Goal: Task Accomplishment & Management: Complete application form

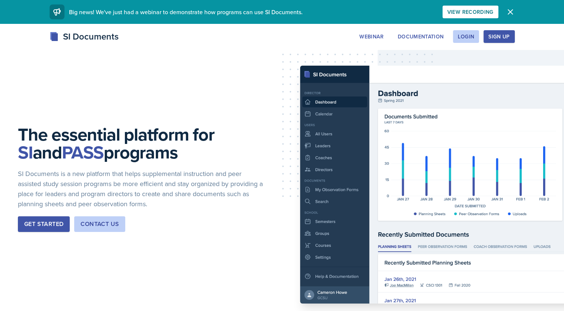
click at [507, 9] on icon "button" at bounding box center [509, 11] width 9 height 9
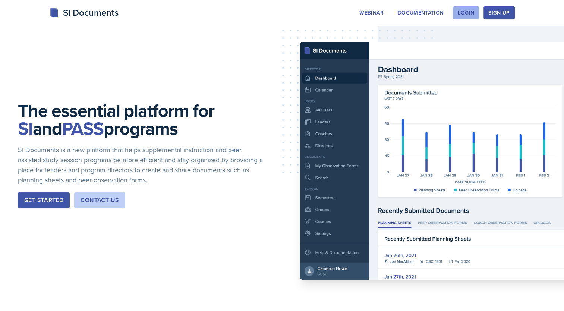
click at [470, 17] on button "Login" at bounding box center [466, 12] width 26 height 13
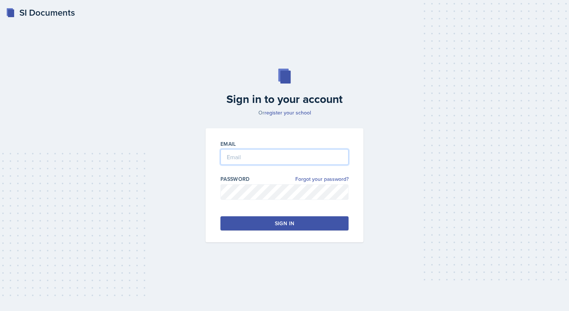
type input "[EMAIL_ADDRESS][DOMAIN_NAME]"
click at [261, 218] on button "Sign in" at bounding box center [284, 223] width 128 height 14
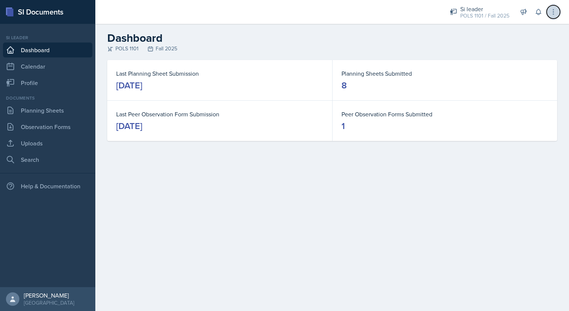
click at [555, 13] on icon at bounding box center [553, 11] width 7 height 7
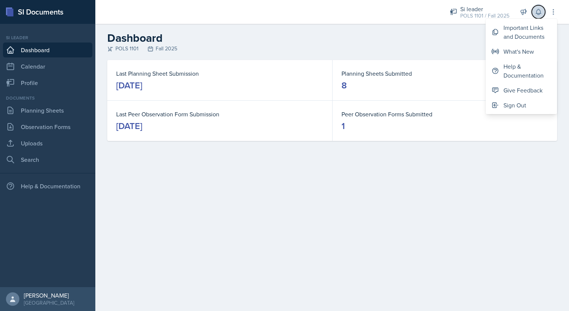
click at [538, 11] on icon at bounding box center [538, 11] width 7 height 7
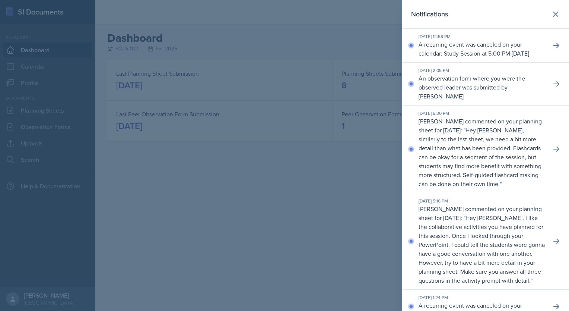
click at [523, 95] on p "An observation form where you were the observed leader was submitted by [PERSON…" at bounding box center [482, 87] width 127 height 27
click at [553, 88] on icon at bounding box center [556, 83] width 7 height 7
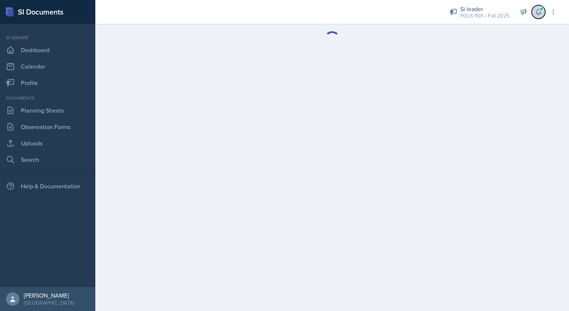
click at [539, 16] on button at bounding box center [538, 11] width 13 height 13
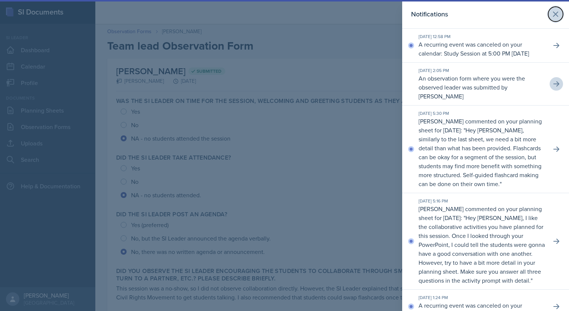
click at [551, 16] on icon at bounding box center [555, 14] width 9 height 9
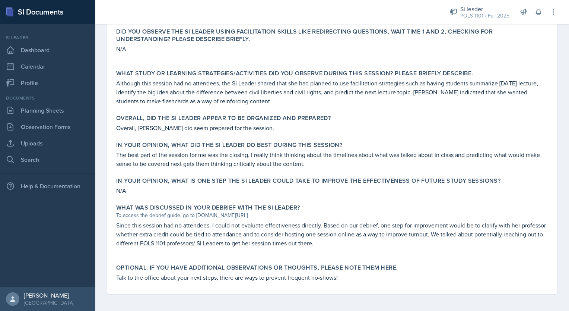
scroll to position [283, 0]
click at [32, 112] on link "Planning Sheets" at bounding box center [47, 110] width 89 height 15
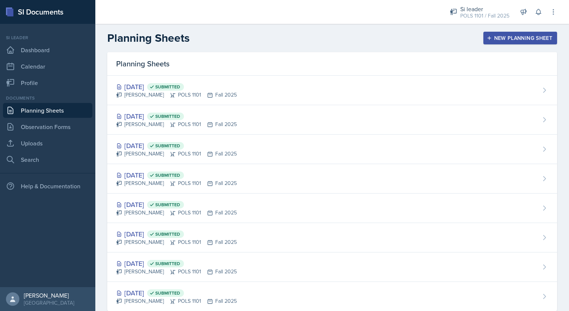
click at [518, 32] on button "New Planning Sheet" at bounding box center [520, 38] width 74 height 13
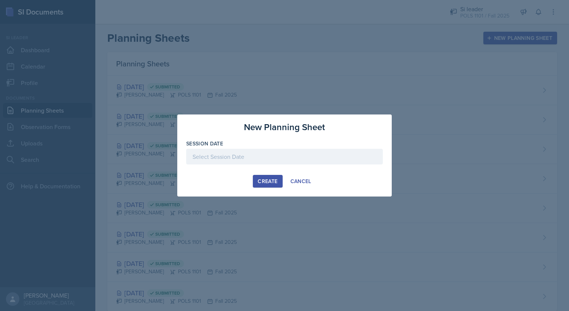
click at [286, 142] on div "Session Date" at bounding box center [284, 143] width 197 height 7
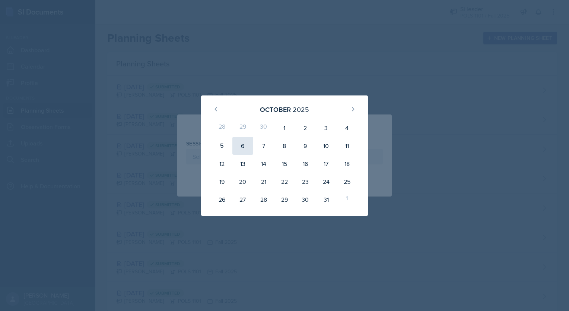
click at [242, 150] on div "6" at bounding box center [242, 146] width 21 height 18
type input "[DATE]"
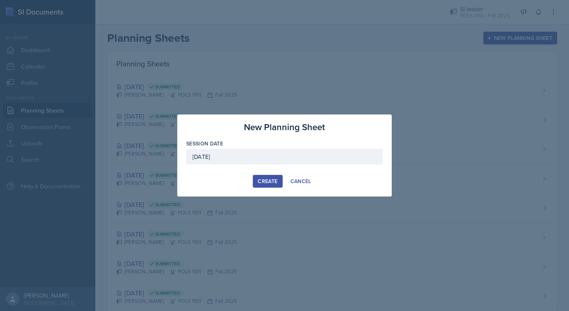
click at [265, 187] on button "Create" at bounding box center [267, 181] width 29 height 13
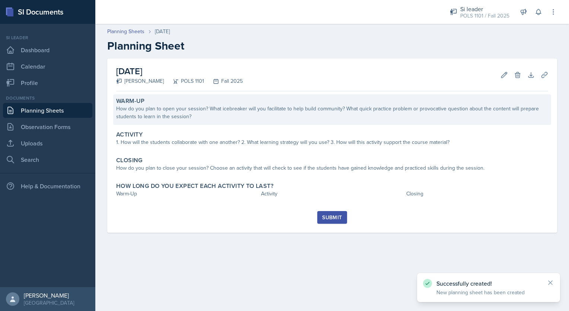
click at [249, 120] on div "How do you plan to open your session? What icebreaker will you facilitate to he…" at bounding box center [332, 113] width 432 height 16
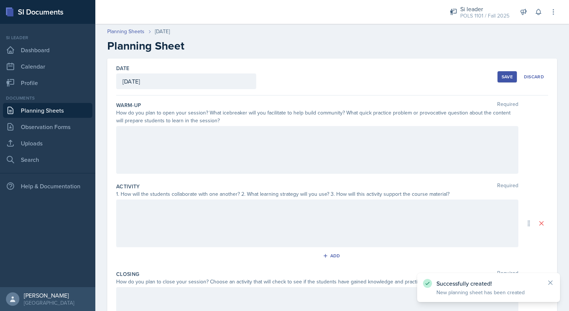
click at [319, 160] on div at bounding box center [317, 150] width 402 height 48
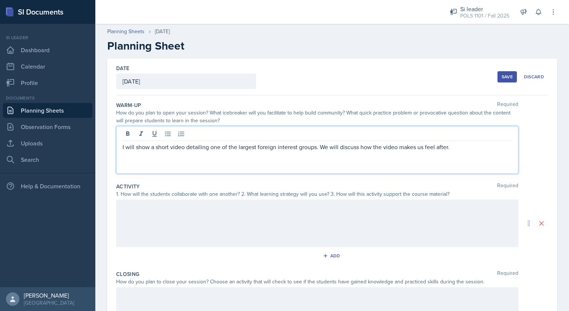
click at [203, 215] on div at bounding box center [317, 223] width 402 height 48
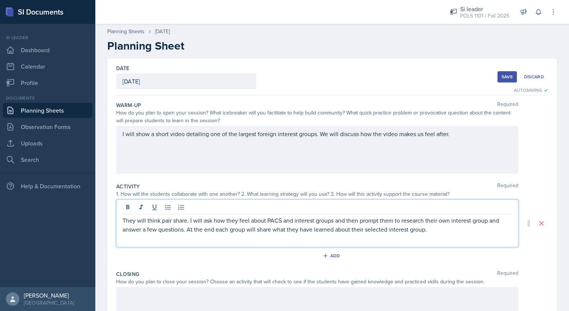
click at [443, 227] on p "They will think pair share. I will ask how they feel about PACS and interest gr…" at bounding box center [318, 225] width 390 height 18
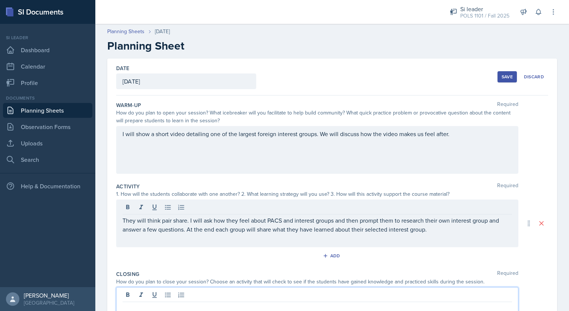
click at [387, 297] on div at bounding box center [317, 311] width 402 height 48
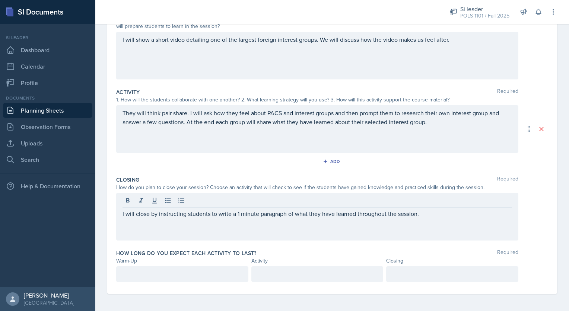
scroll to position [107, 0]
click at [158, 273] on p at bounding box center [183, 273] width 120 height 9
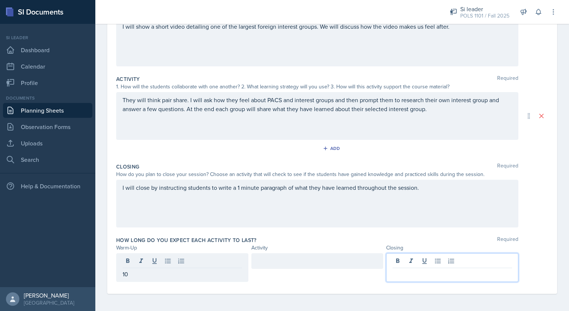
click at [403, 262] on div at bounding box center [452, 267] width 132 height 29
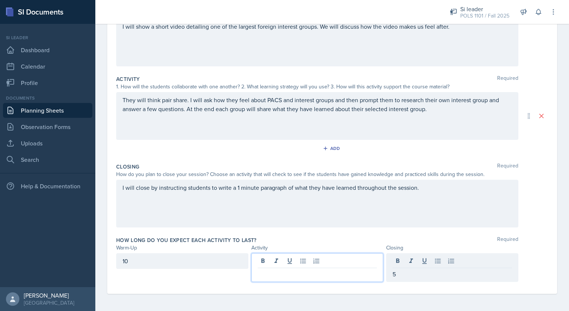
click at [346, 260] on div at bounding box center [317, 267] width 132 height 29
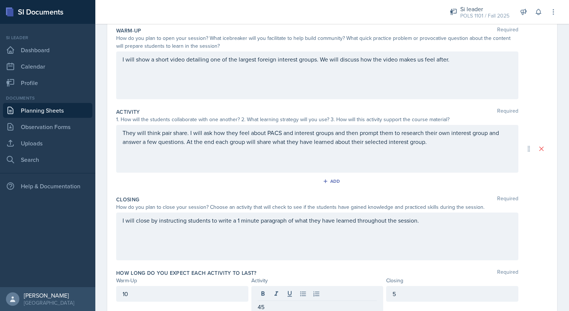
scroll to position [0, 0]
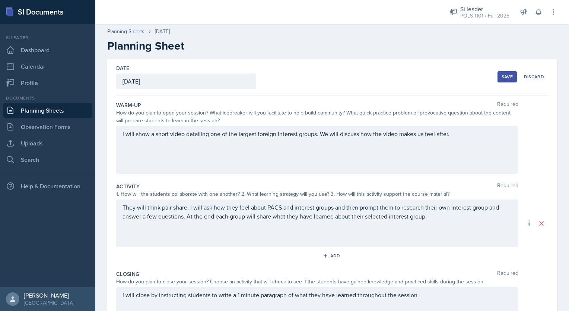
click at [508, 72] on button "Save" at bounding box center [507, 76] width 19 height 11
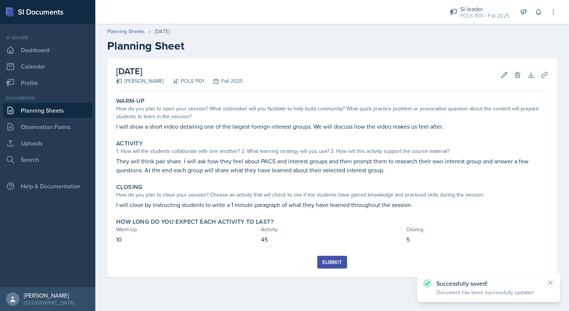
click at [61, 109] on link "Planning Sheets" at bounding box center [47, 110] width 89 height 15
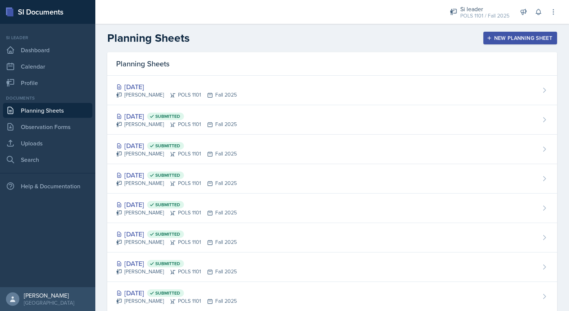
click at [497, 39] on div "New Planning Sheet" at bounding box center [520, 38] width 64 height 6
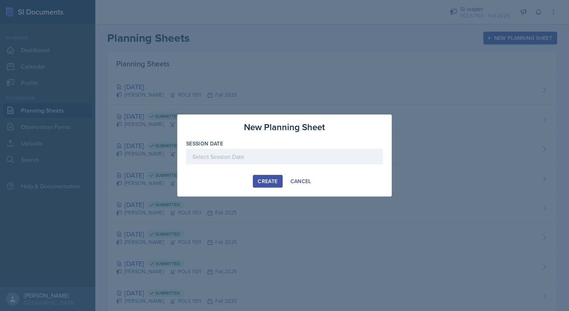
click at [243, 166] on div at bounding box center [284, 167] width 197 height 7
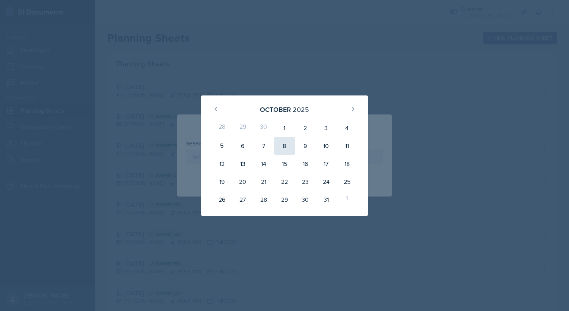
click at [284, 150] on div "8" at bounding box center [284, 146] width 21 height 18
type input "[DATE]"
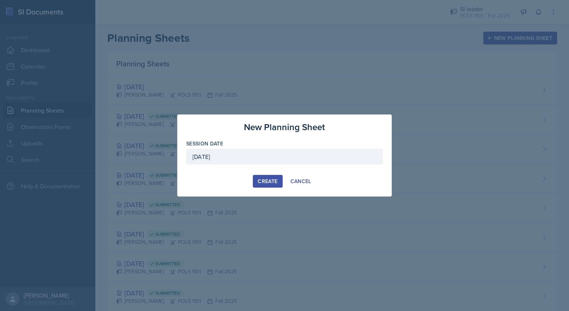
click at [267, 180] on div "Create" at bounding box center [268, 181] width 20 height 6
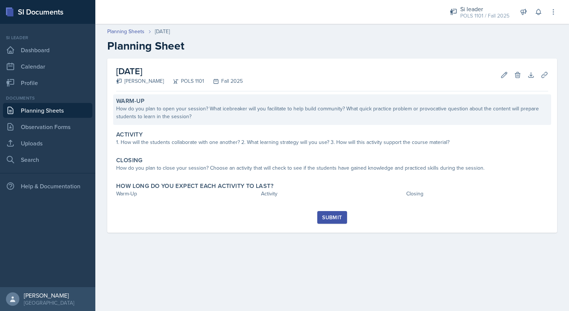
click at [302, 101] on div "Warm-Up" at bounding box center [332, 100] width 432 height 7
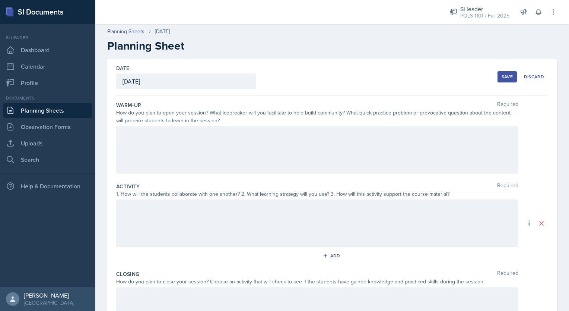
click at [170, 143] on div at bounding box center [317, 150] width 402 height 48
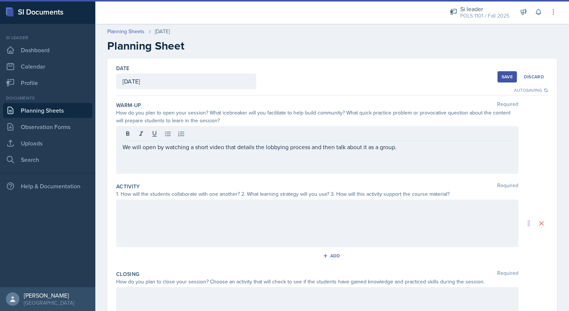
click at [253, 195] on div "1. How will the students collaborate with one another? 2. What learning strateg…" at bounding box center [317, 194] width 402 height 8
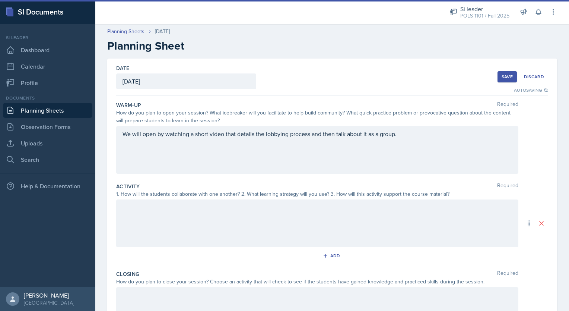
click at [242, 207] on div at bounding box center [317, 223] width 402 height 48
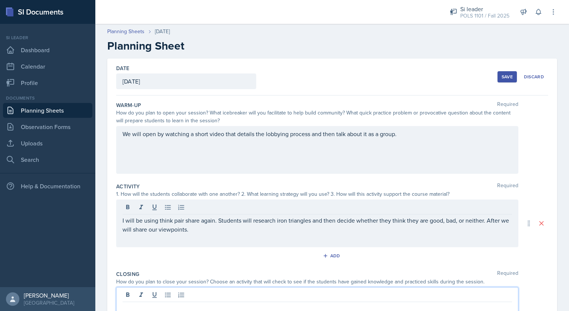
click at [215, 290] on div at bounding box center [317, 311] width 402 height 48
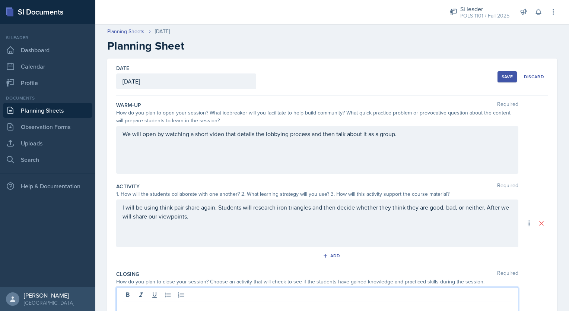
scroll to position [2, 0]
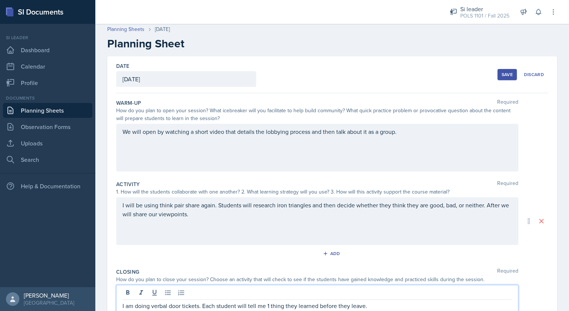
click at [507, 81] on div "Save Discard" at bounding box center [523, 74] width 51 height 17
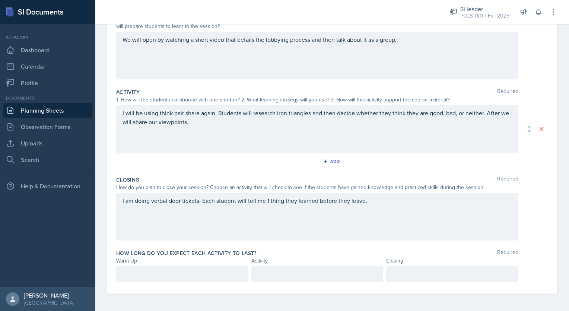
scroll to position [107, 0]
click at [155, 273] on p at bounding box center [183, 273] width 120 height 9
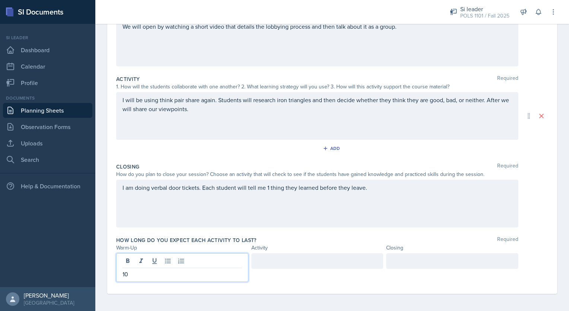
click at [411, 262] on div at bounding box center [452, 261] width 132 height 16
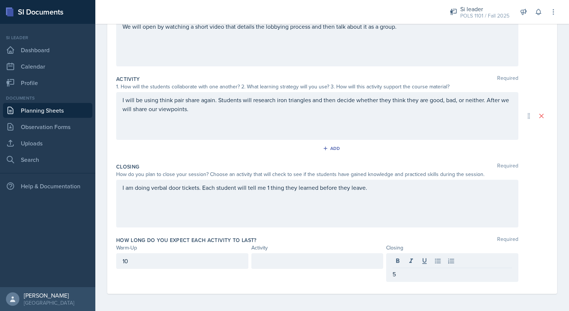
click at [326, 264] on div at bounding box center [317, 261] width 132 height 16
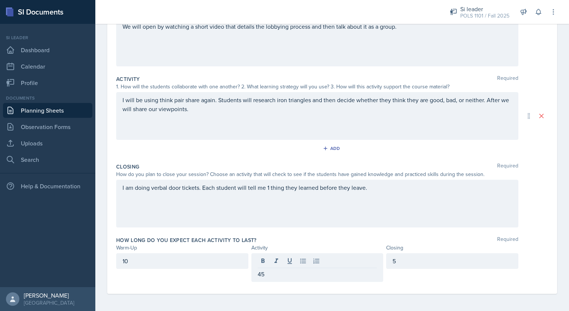
scroll to position [0, 0]
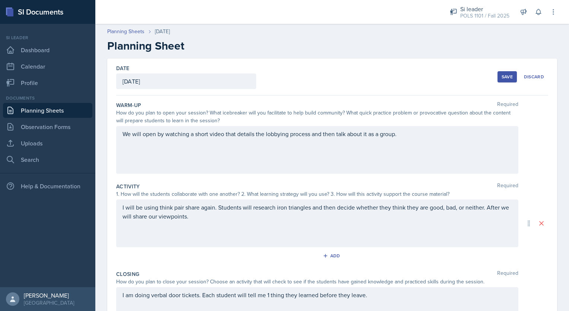
click at [500, 72] on button "Save" at bounding box center [507, 76] width 19 height 11
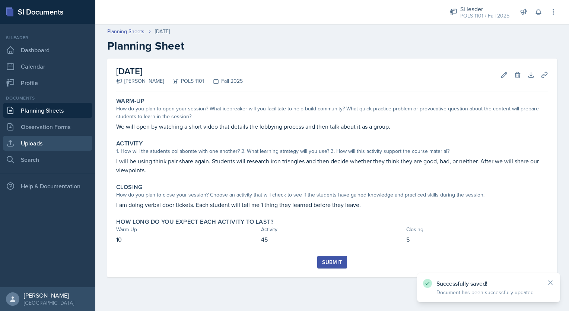
click at [39, 145] on link "Uploads" at bounding box center [47, 143] width 89 height 15
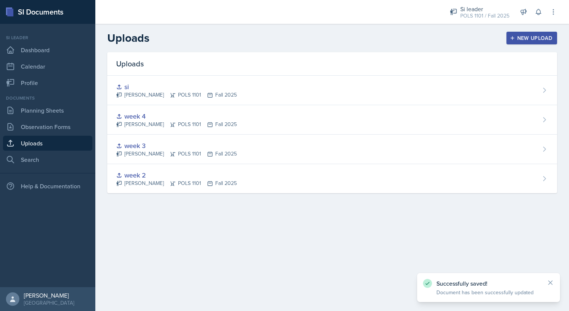
click at [516, 41] on button "New Upload" at bounding box center [532, 38] width 51 height 13
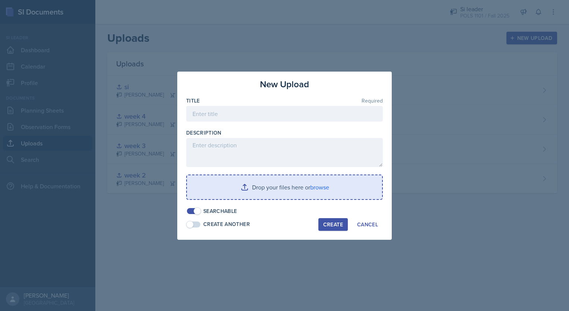
click at [317, 184] on input "file" at bounding box center [284, 187] width 195 height 24
click at [318, 182] on input "file" at bounding box center [284, 187] width 195 height 24
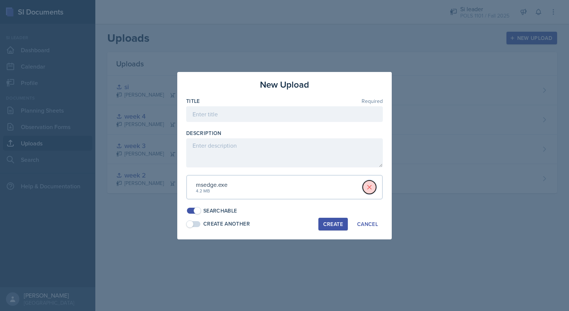
click at [368, 185] on icon at bounding box center [370, 187] width 4 height 4
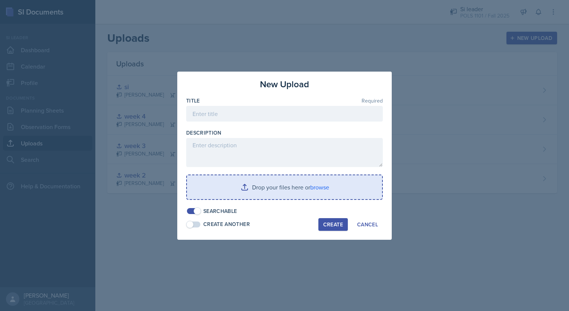
click at [329, 181] on input "file" at bounding box center [284, 187] width 195 height 24
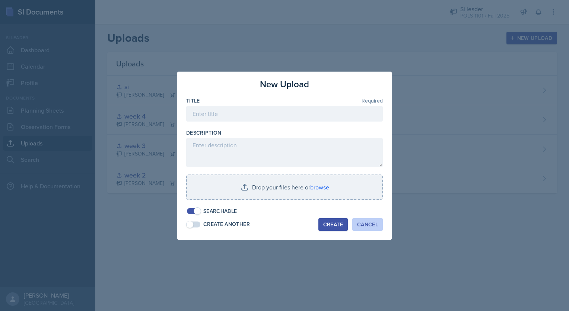
click at [368, 223] on div "Cancel" at bounding box center [367, 224] width 21 height 6
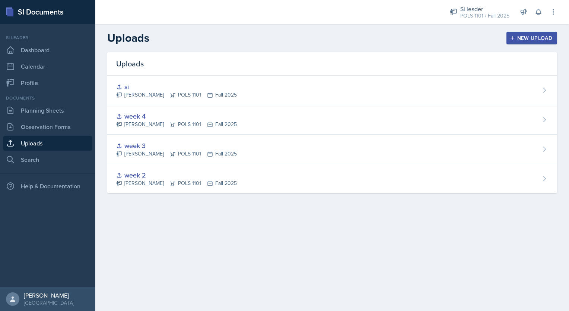
click at [531, 43] on button "New Upload" at bounding box center [532, 38] width 51 height 13
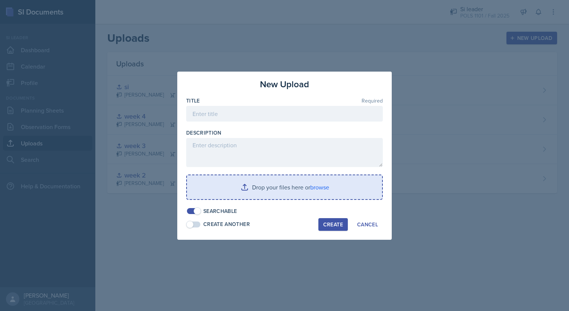
click at [317, 182] on input "file" at bounding box center [284, 187] width 195 height 24
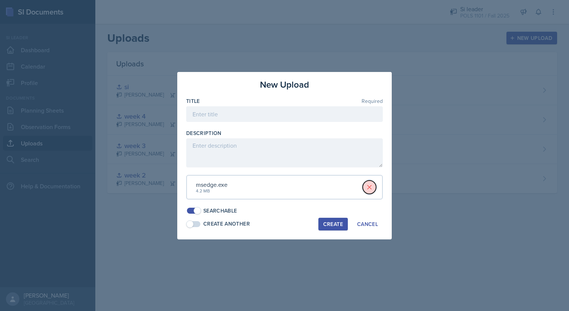
click at [366, 187] on icon at bounding box center [369, 186] width 7 height 7
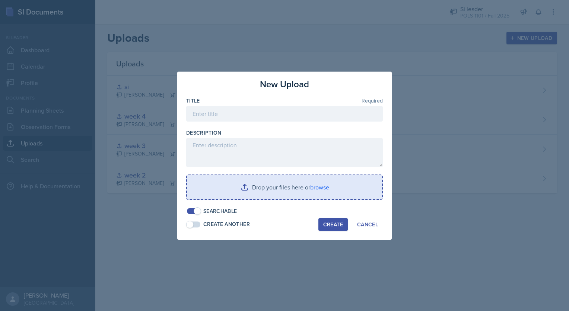
click at [319, 190] on input "file" at bounding box center [284, 187] width 195 height 24
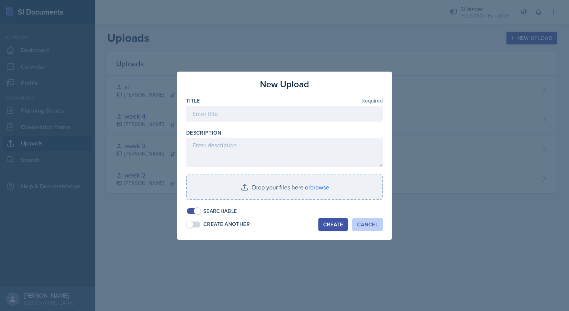
click at [367, 227] on div "Cancel" at bounding box center [367, 224] width 21 height 6
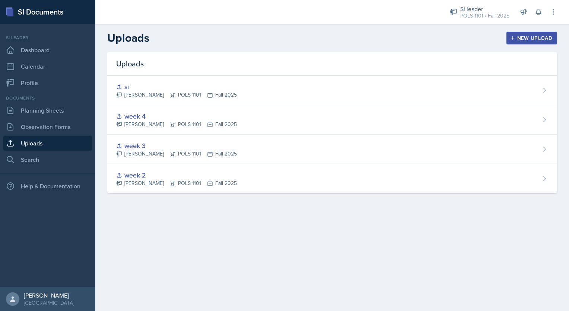
click at [523, 38] on div "New Upload" at bounding box center [531, 38] width 41 height 6
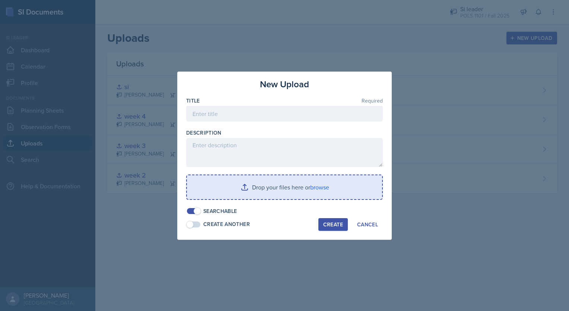
click at [331, 190] on input "file" at bounding box center [284, 187] width 195 height 24
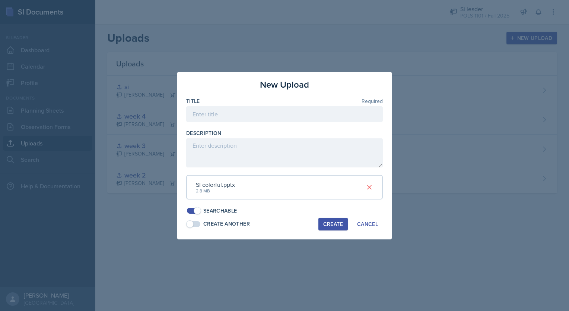
click at [331, 226] on div "Create" at bounding box center [333, 224] width 20 height 6
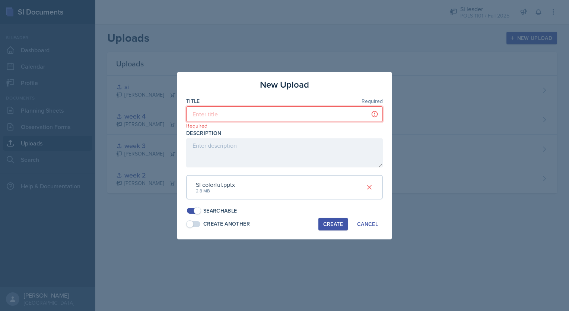
click at [291, 117] on input at bounding box center [284, 114] width 197 height 16
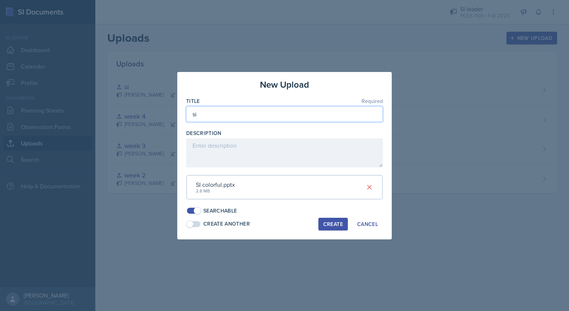
type input "si"
click at [341, 226] on div "Create" at bounding box center [333, 224] width 20 height 6
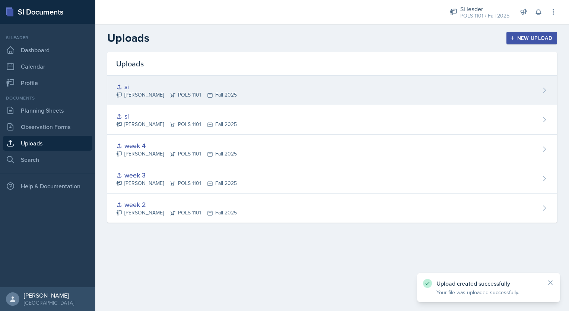
click at [271, 89] on div "si [PERSON_NAME] POLS 1101 Fall 2025" at bounding box center [332, 90] width 450 height 29
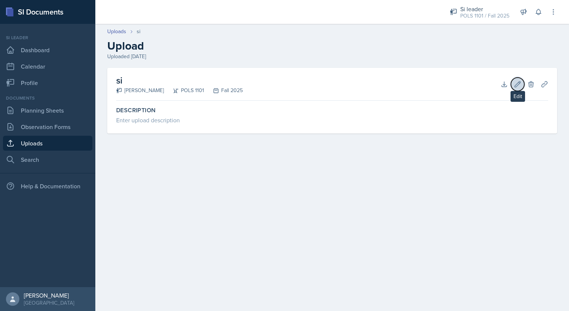
click at [518, 81] on icon at bounding box center [517, 83] width 7 height 7
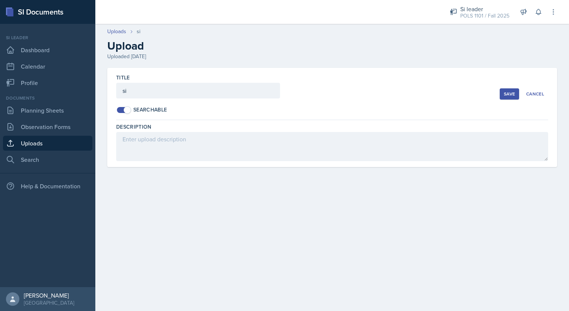
click at [240, 77] on div "Title" at bounding box center [198, 77] width 164 height 7
click at [221, 101] on div at bounding box center [198, 101] width 164 height 7
type input "si colorful"
click at [503, 95] on button "Save" at bounding box center [509, 93] width 19 height 11
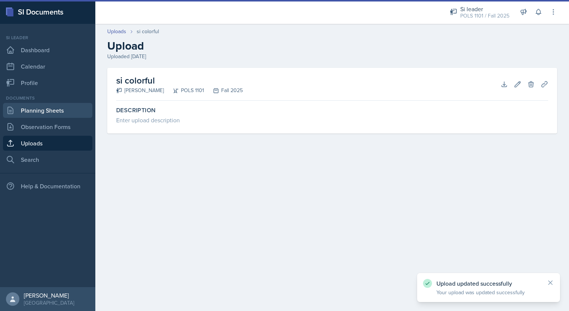
click at [57, 108] on link "Planning Sheets" at bounding box center [47, 110] width 89 height 15
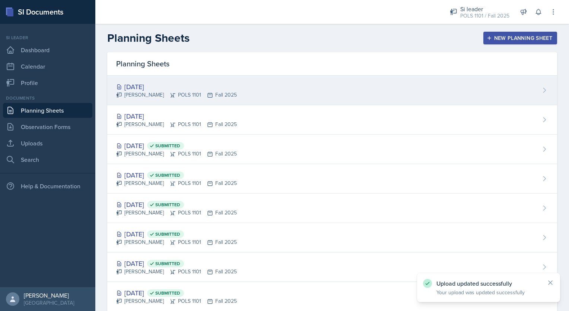
click at [534, 93] on div "[DATE] [PERSON_NAME] POLS 1101 Fall 2025" at bounding box center [332, 90] width 450 height 29
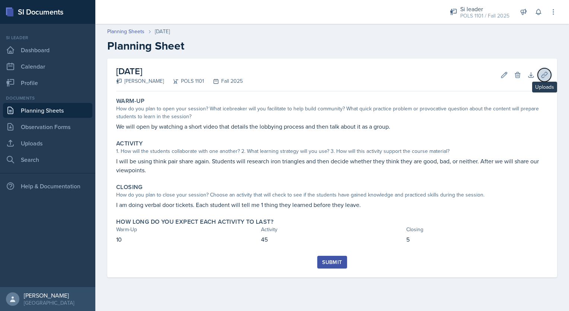
click at [540, 77] on button "Uploads" at bounding box center [544, 74] width 13 height 13
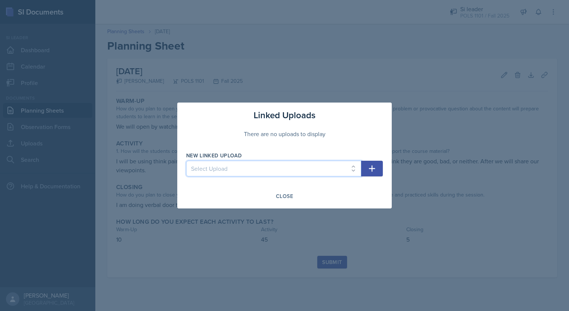
click at [312, 168] on select "Select Upload week 2 week 3 week 4 si si colorful" at bounding box center [273, 169] width 175 height 16
select select "35059a97-47fc-48b7-99eb-bd17a6310d93"
click at [186, 161] on select "Select Upload week 2 week 3 week 4 si si colorful" at bounding box center [273, 169] width 175 height 16
click at [371, 168] on icon "button" at bounding box center [372, 168] width 6 height 6
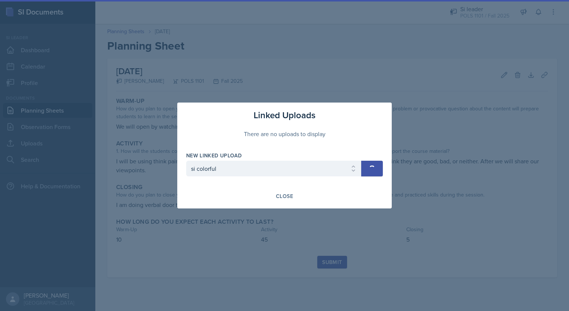
select select
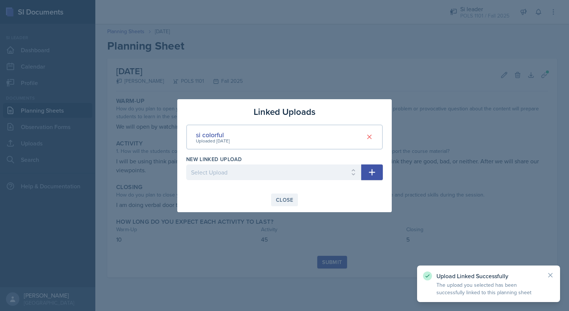
click at [288, 201] on div "Close" at bounding box center [284, 200] width 17 height 6
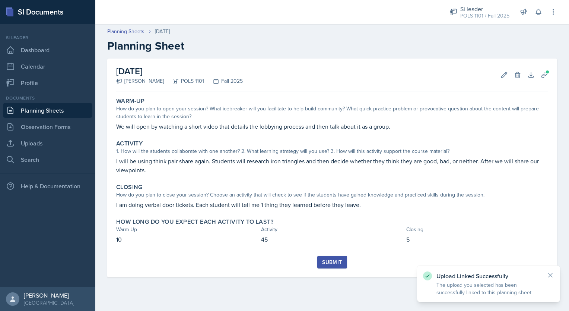
click at [329, 266] on button "Submit" at bounding box center [331, 261] width 29 height 13
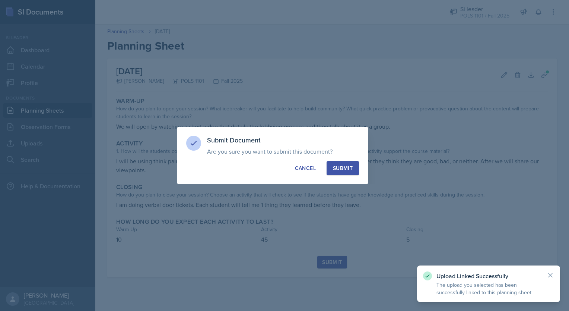
click at [344, 171] on div "Submit" at bounding box center [343, 167] width 20 height 7
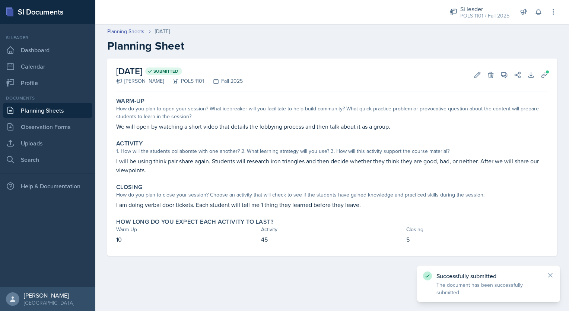
click at [59, 105] on link "Planning Sheets" at bounding box center [47, 110] width 89 height 15
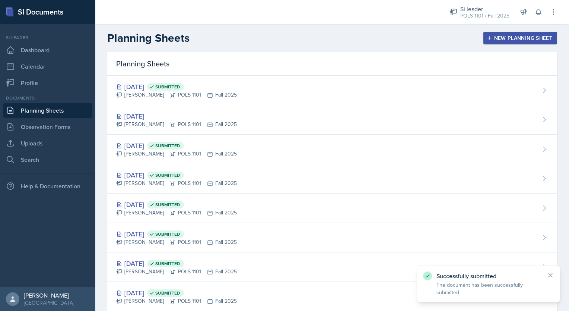
click at [526, 38] on div "New Planning Sheet" at bounding box center [520, 38] width 64 height 6
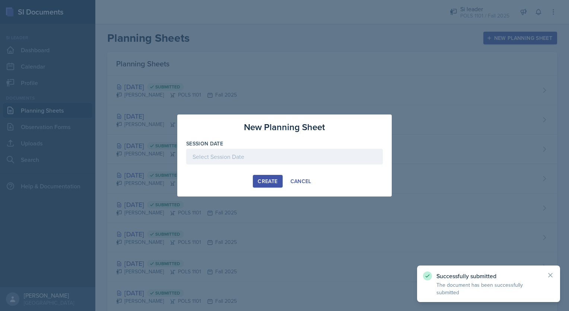
click at [319, 147] on div "Session Date" at bounding box center [284, 156] width 197 height 32
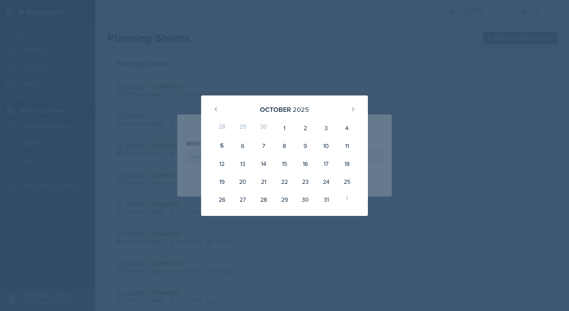
click at [359, 93] on div at bounding box center [284, 155] width 569 height 311
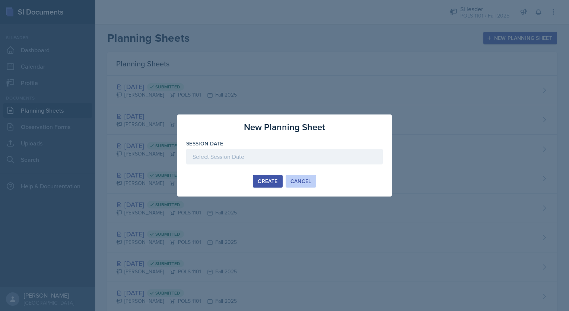
click at [292, 177] on button "Cancel" at bounding box center [301, 181] width 31 height 13
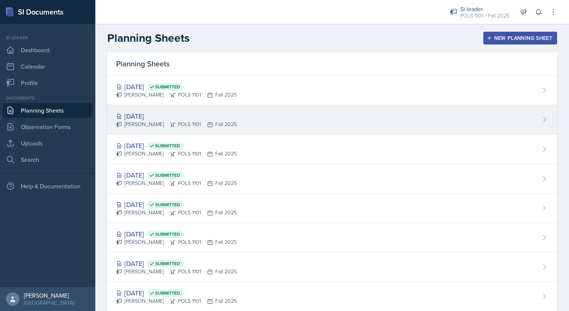
click at [211, 118] on div "[DATE]" at bounding box center [176, 116] width 121 height 10
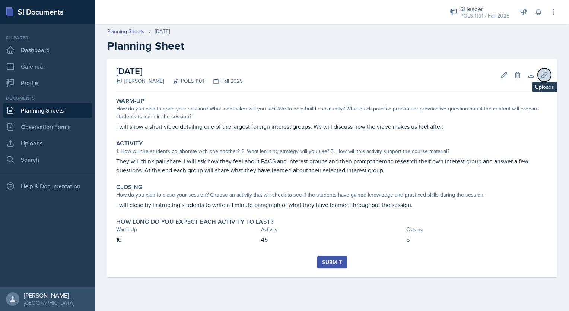
click at [544, 74] on icon at bounding box center [545, 75] width 6 height 6
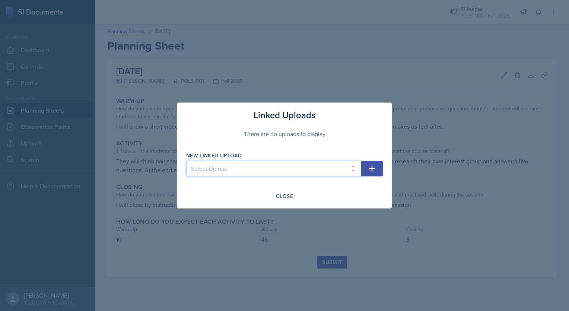
click at [293, 166] on select "Select Upload week 2 week 3 week 4 si si colorful" at bounding box center [273, 169] width 175 height 16
select select "35059a97-47fc-48b7-99eb-bd17a6310d93"
click at [186, 161] on select "Select Upload week 2 week 3 week 4 si si colorful" at bounding box center [273, 169] width 175 height 16
click at [381, 165] on button "button" at bounding box center [372, 169] width 22 height 16
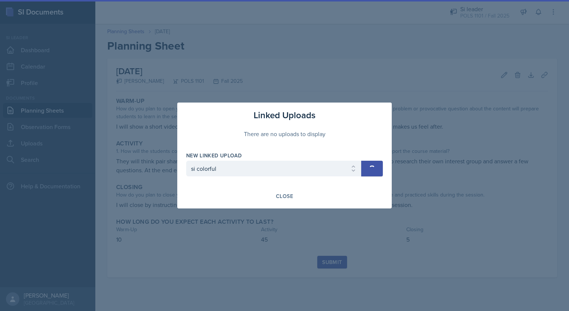
select select
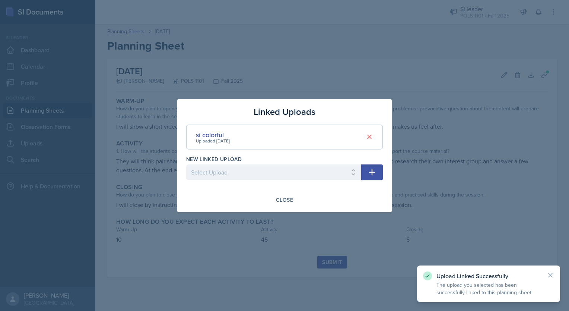
click at [280, 206] on div "Linked Uploads si colorful Uploaded [DATE] New Linked Upload Select Upload week…" at bounding box center [284, 155] width 215 height 113
click at [282, 199] on div "Close" at bounding box center [284, 200] width 17 height 6
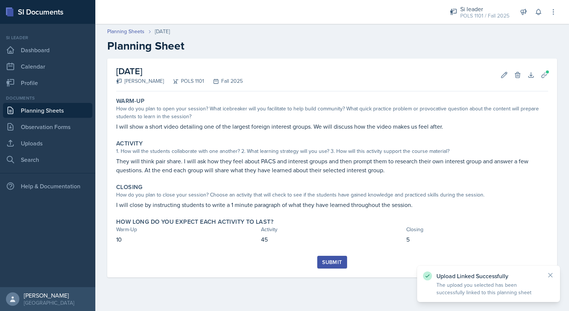
click at [336, 257] on button "Submit" at bounding box center [331, 261] width 29 height 13
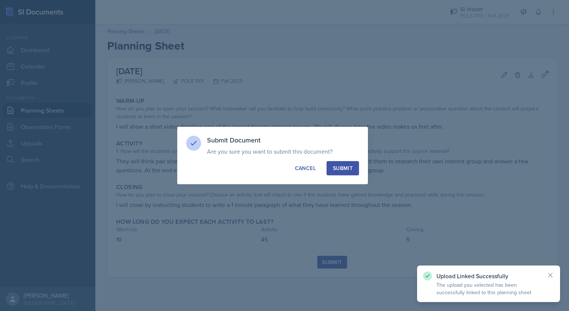
click at [339, 168] on div "Submit" at bounding box center [343, 167] width 20 height 7
